Goal: Contribute content

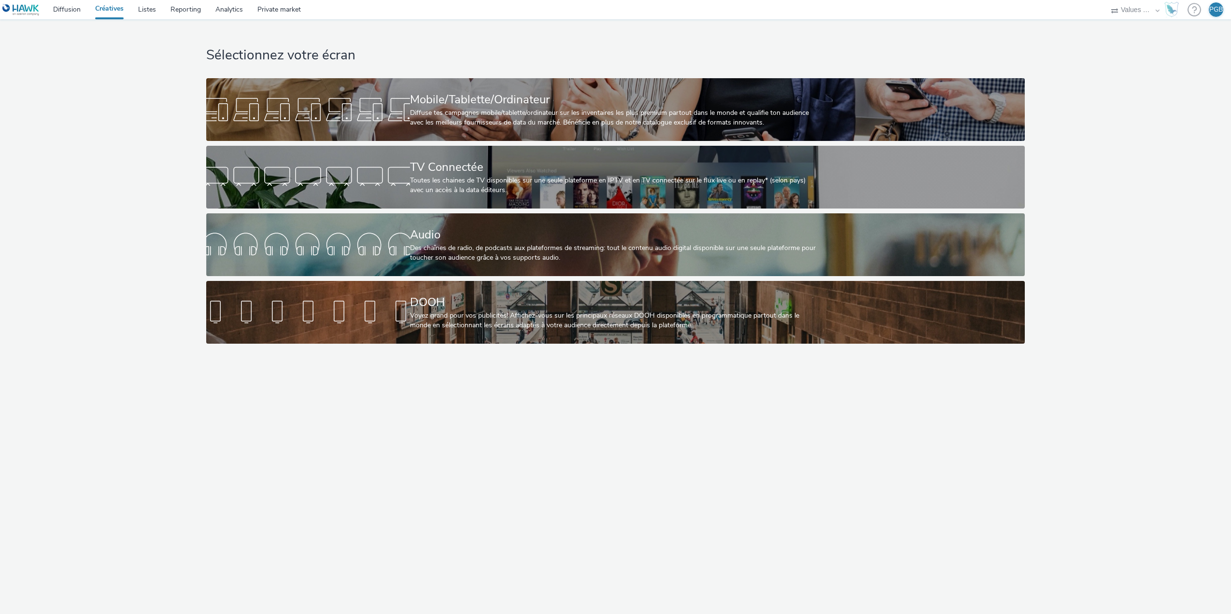
select select "f4205e5d-bd10-4da0-b716-125865d7aa0a"
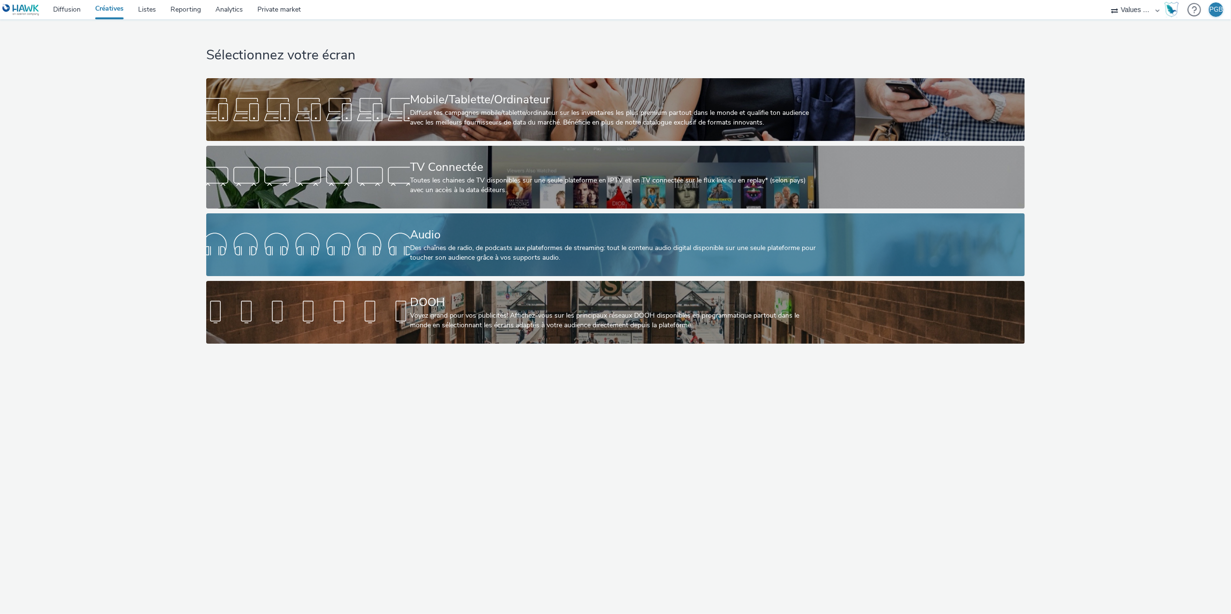
click at [474, 243] on div "Des chaînes de radio, de podcasts aux plateformes de streaming: tout le contenu…" at bounding box center [613, 253] width 407 height 20
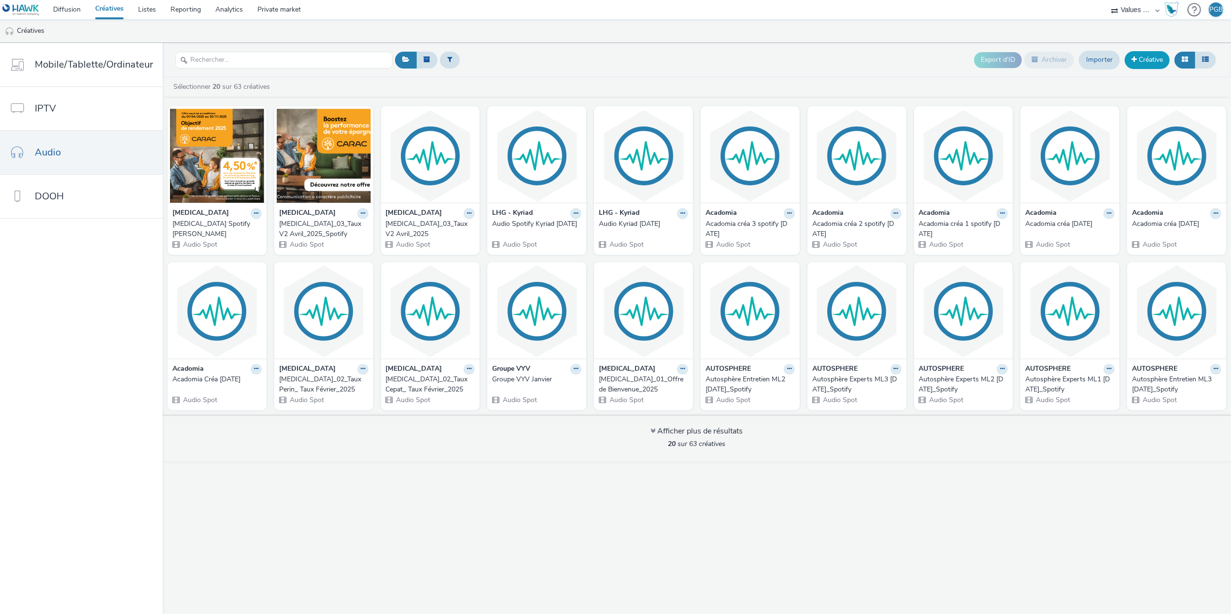
click at [1139, 61] on link "Créative" at bounding box center [1147, 59] width 45 height 17
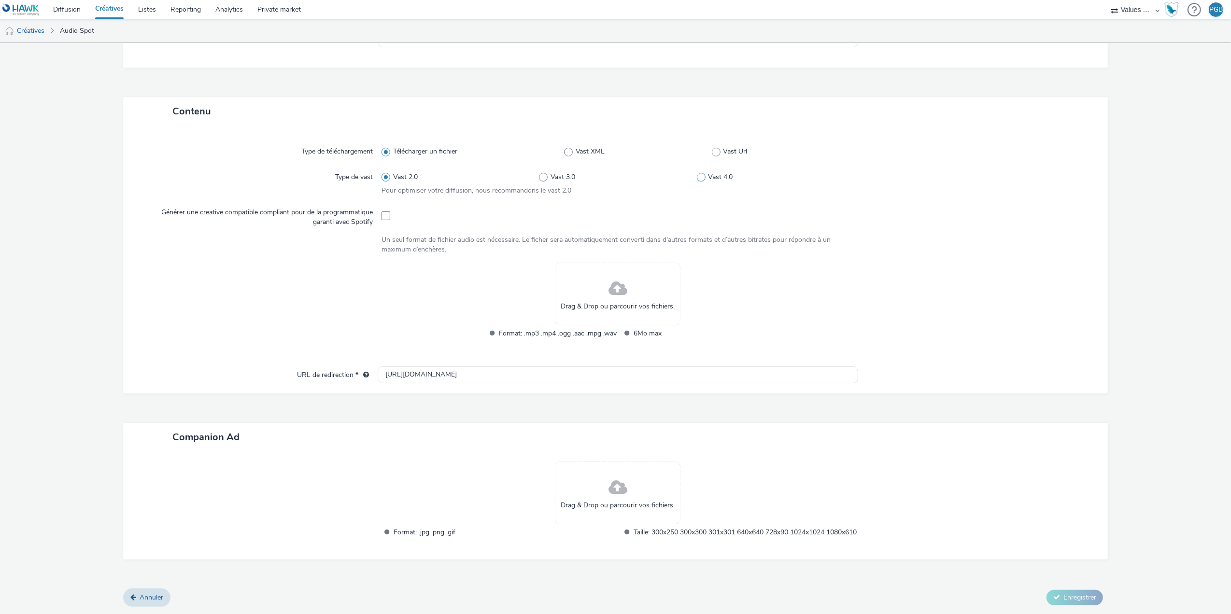
scroll to position [176, 0]
drag, startPoint x: 659, startPoint y: 329, endPoint x: 620, endPoint y: 329, distance: 39.1
click at [620, 329] on div "Format: .mp3 .mp4 .ogg .aac .mpg .wav 6Mo max" at bounding box center [618, 338] width 267 height 21
drag, startPoint x: 618, startPoint y: 321, endPoint x: 656, endPoint y: 327, distance: 38.1
click at [656, 328] on li "6Mo max" at bounding box center [685, 333] width 132 height 11
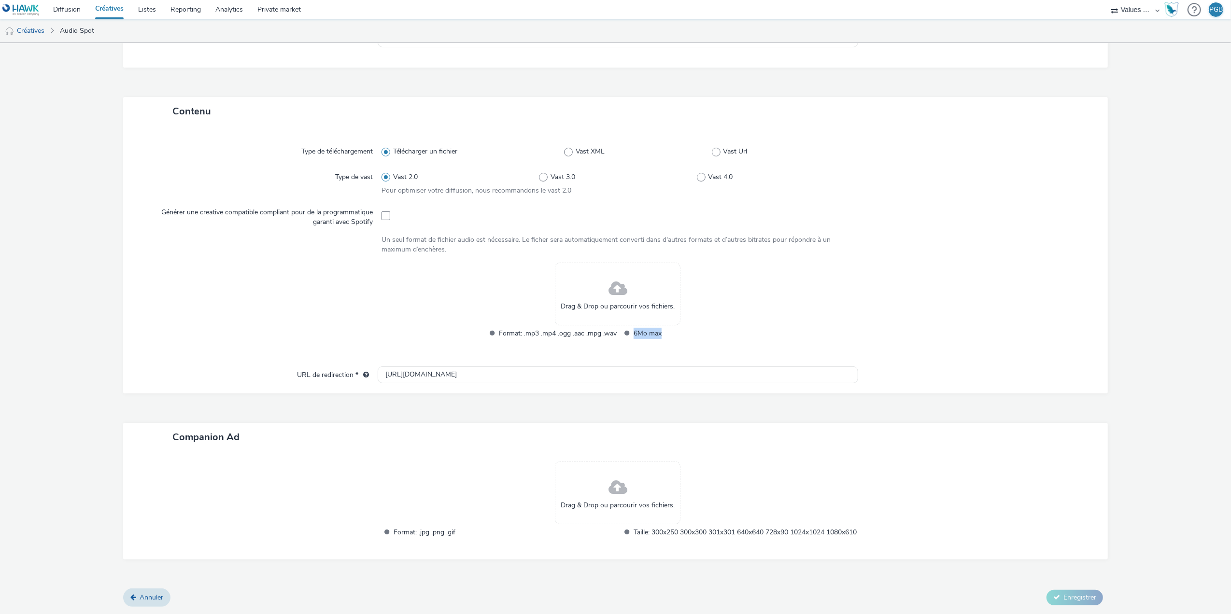
scroll to position [176, 0]
